Goal: Book appointment/travel/reservation

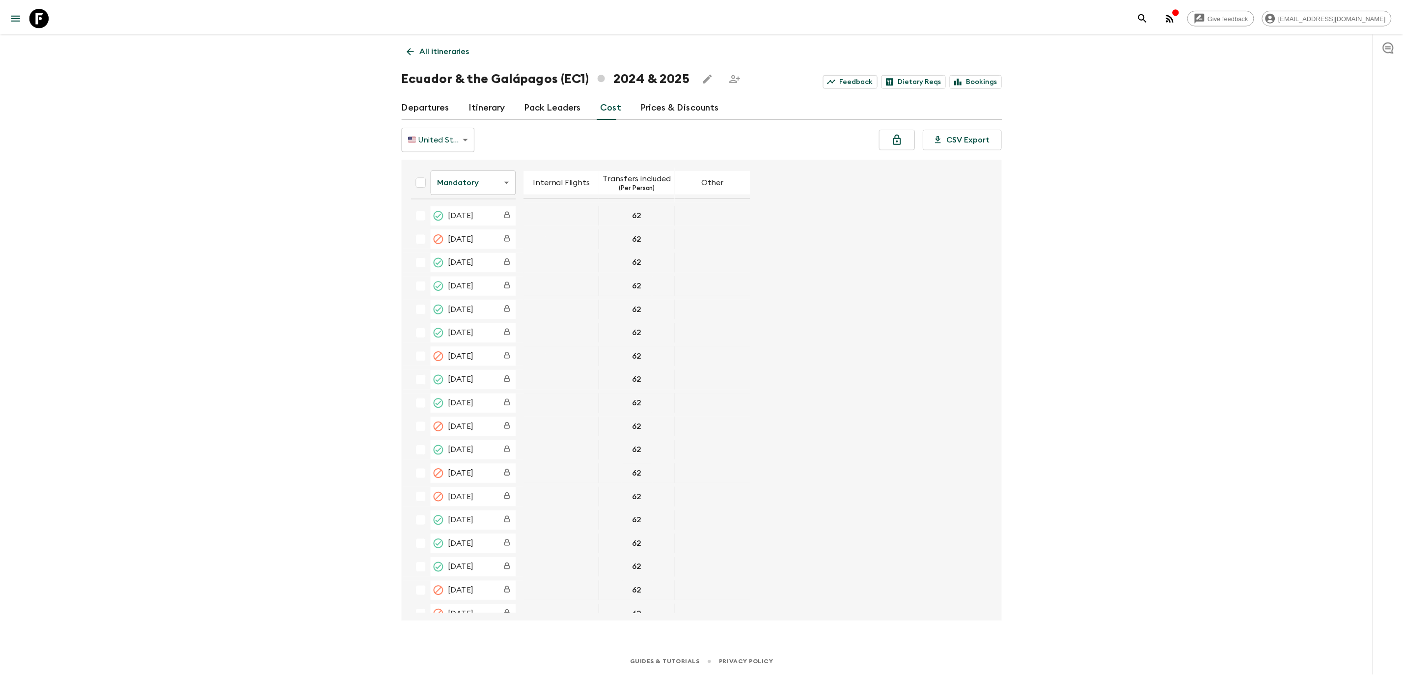
scroll to position [1621, 0]
click at [40, 10] on icon at bounding box center [39, 16] width 20 height 20
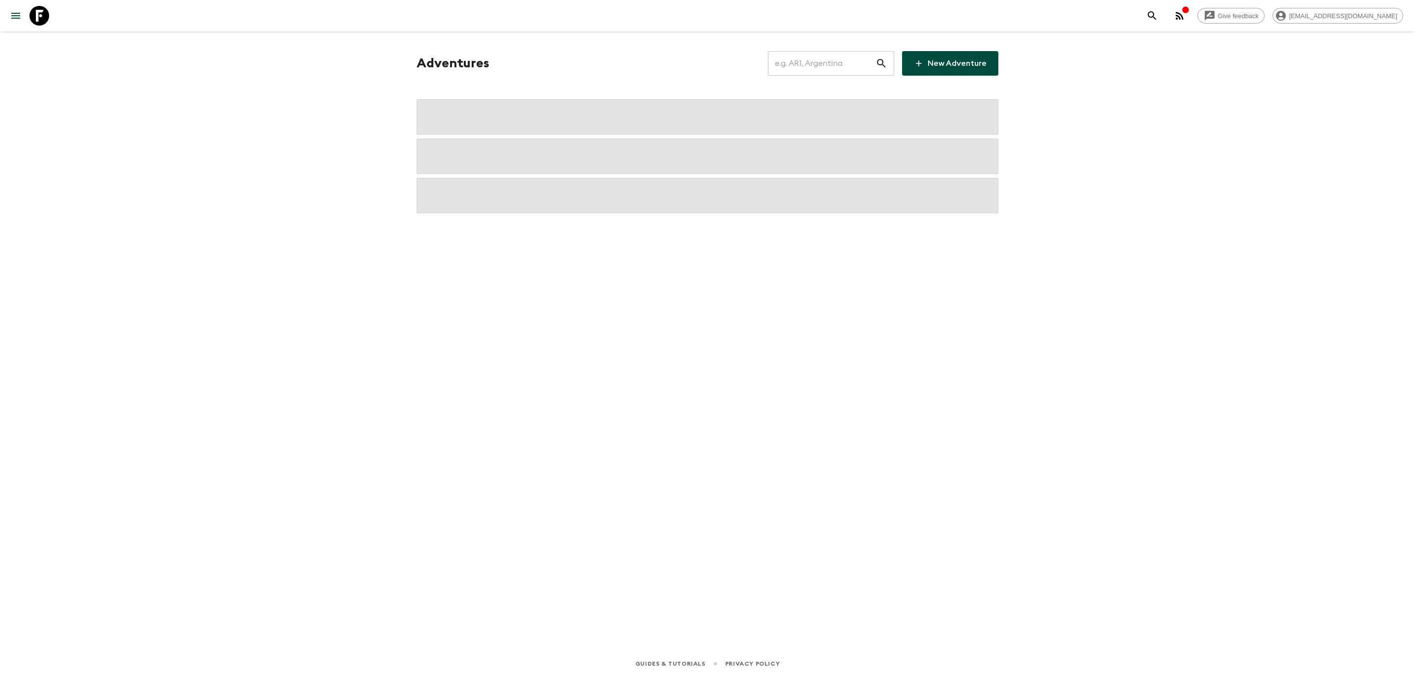
click at [813, 68] on input "text" at bounding box center [822, 64] width 108 height 28
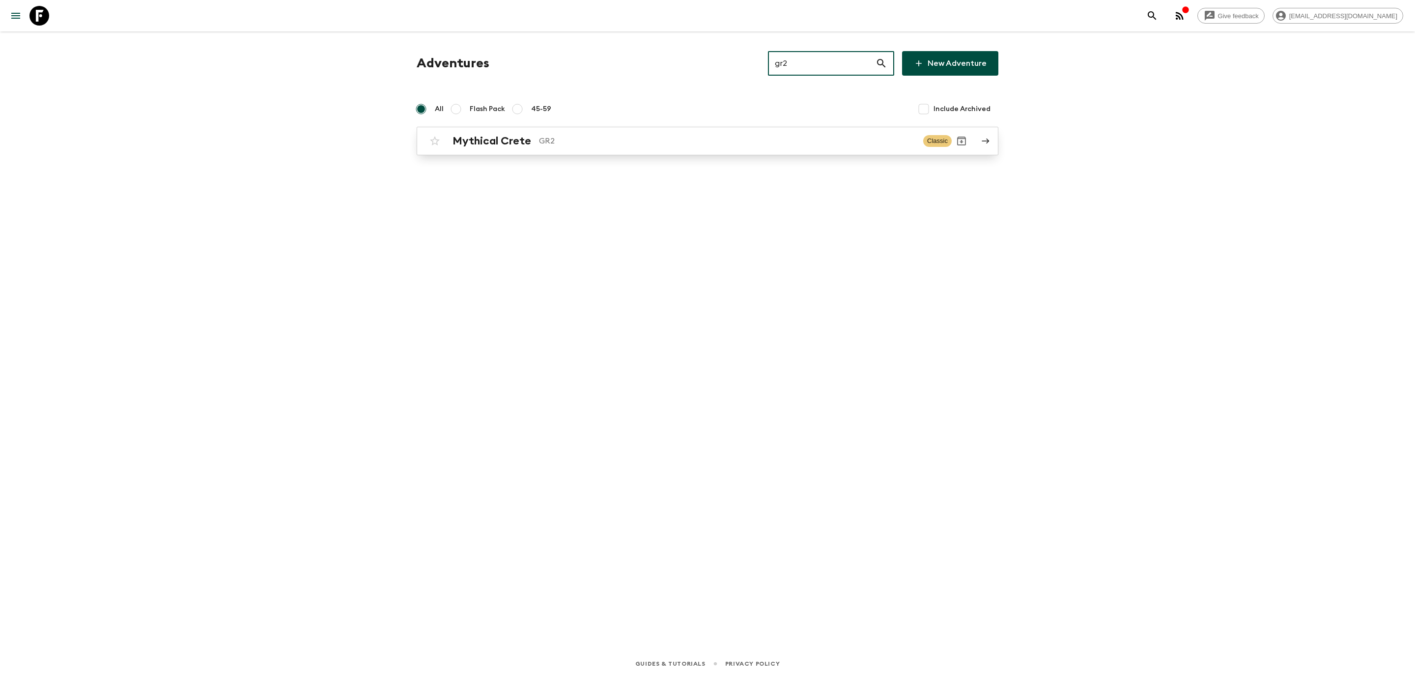
type input "gr2"
click at [541, 141] on p "GR2" at bounding box center [727, 141] width 376 height 12
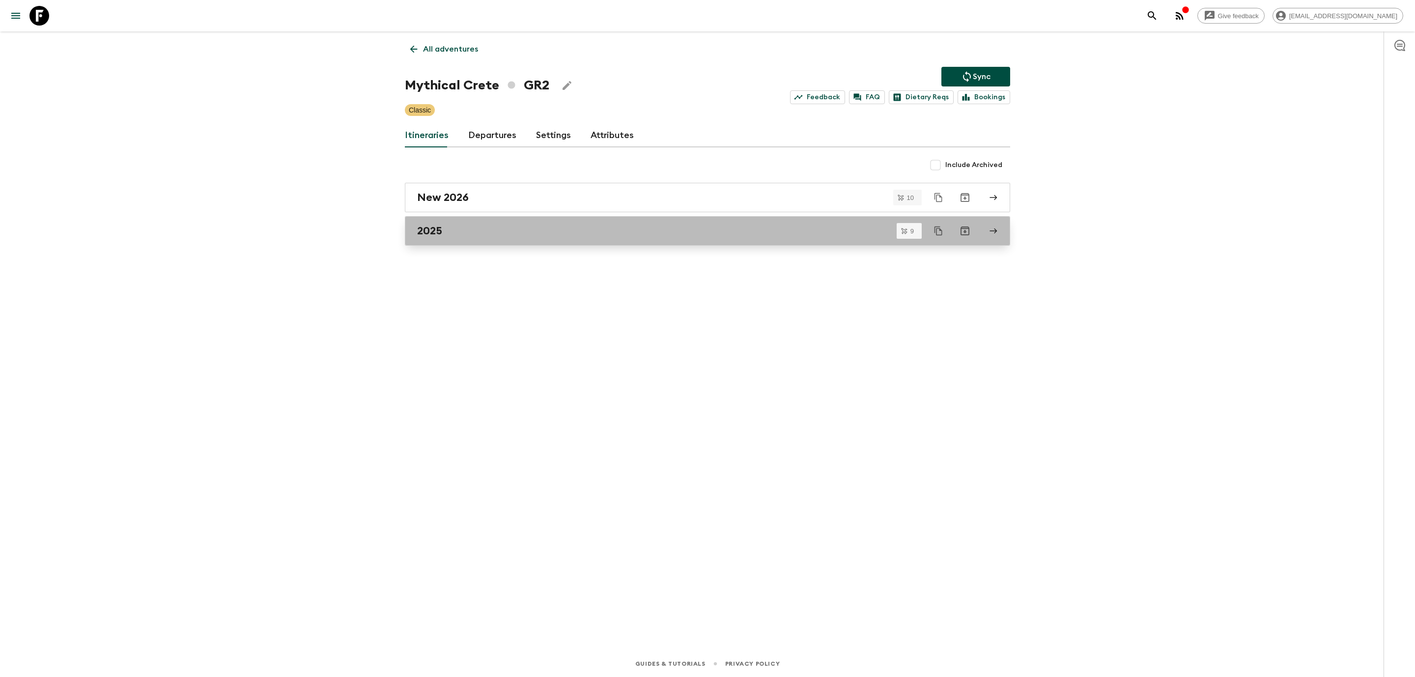
click at [454, 240] on link "2025" at bounding box center [707, 230] width 605 height 29
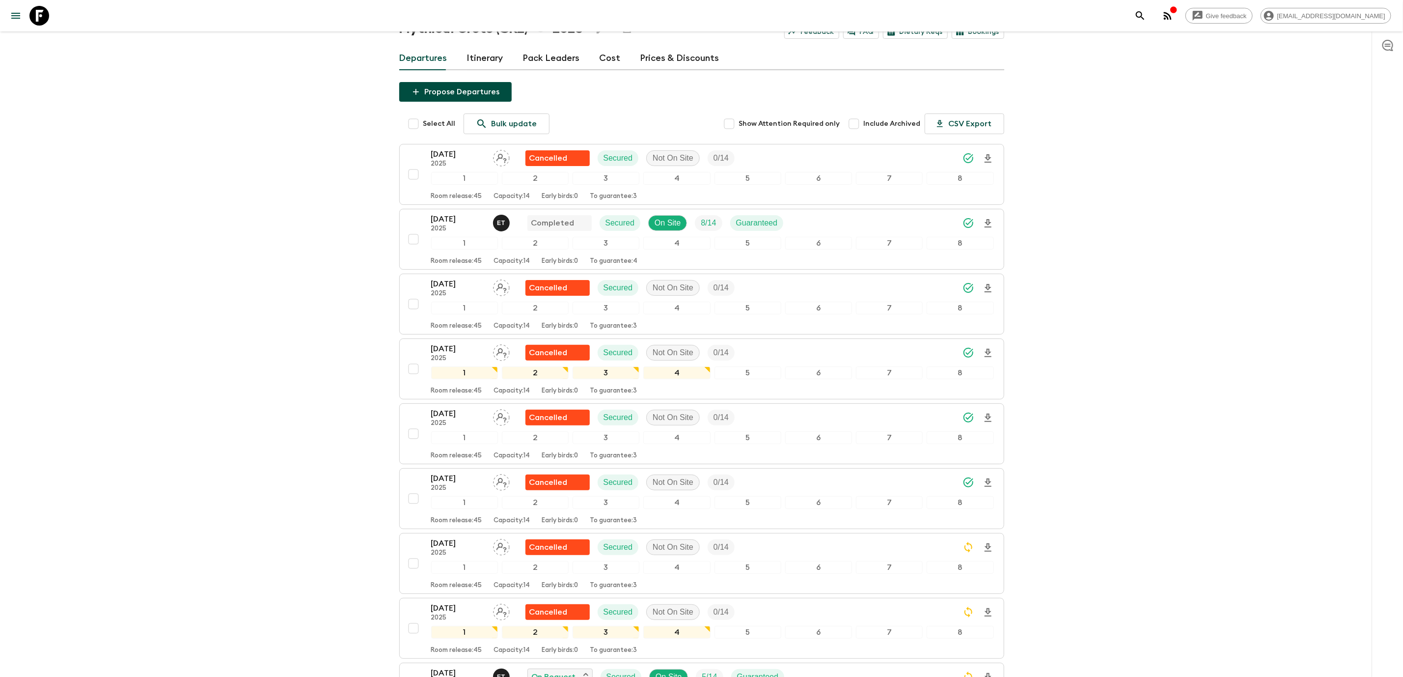
scroll to position [147, 0]
